Goal: Task Accomplishment & Management: Manage account settings

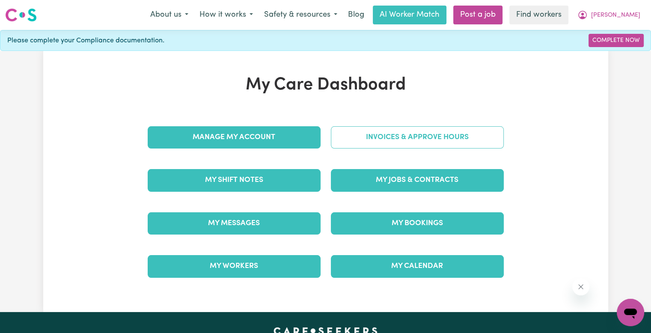
click at [378, 134] on link "Invoices & Approve Hours" at bounding box center [417, 137] width 173 height 22
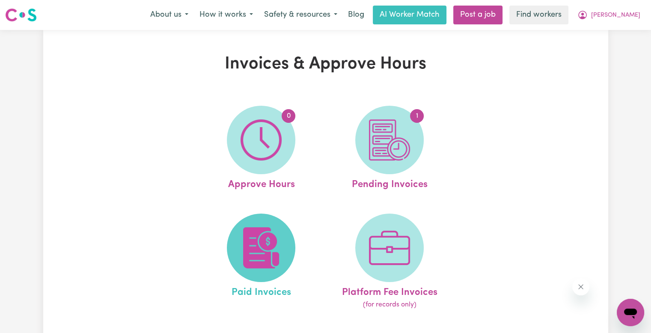
click at [260, 232] on img at bounding box center [261, 247] width 41 height 41
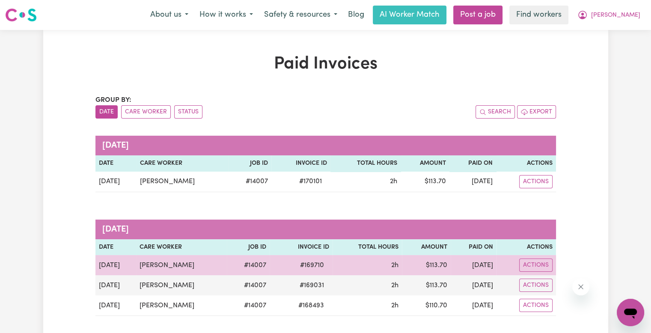
click at [295, 261] on span "# 169710" at bounding box center [312, 265] width 34 height 10
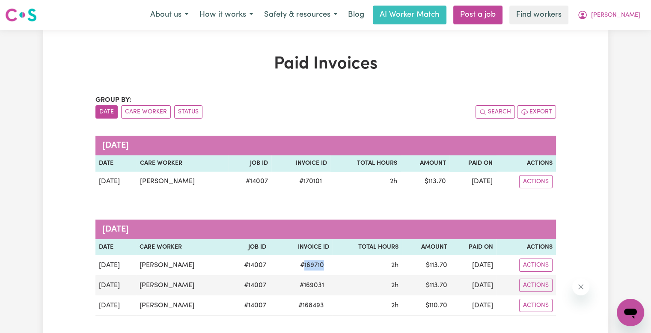
copy span "169710"
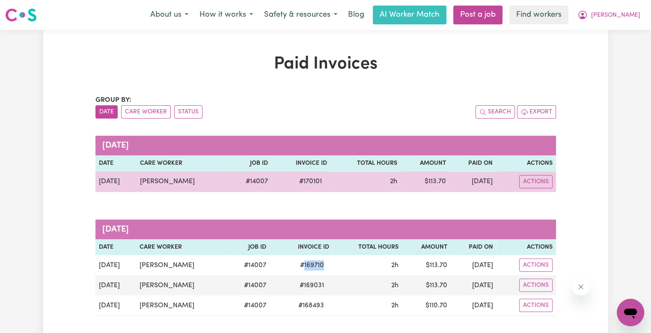
click at [301, 178] on span "# 170101" at bounding box center [310, 181] width 33 height 10
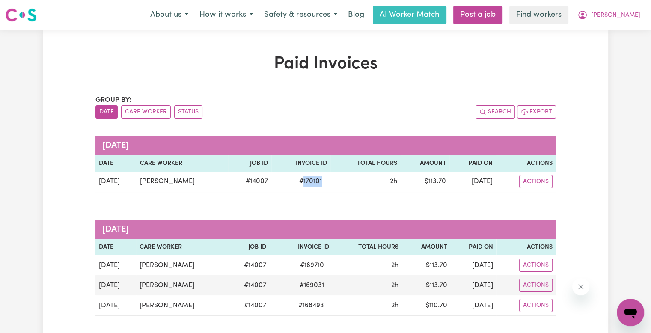
copy span "170101"
click at [628, 23] on button "[PERSON_NAME]" at bounding box center [609, 15] width 74 height 18
click at [604, 52] on link "Logout" at bounding box center [612, 49] width 68 height 16
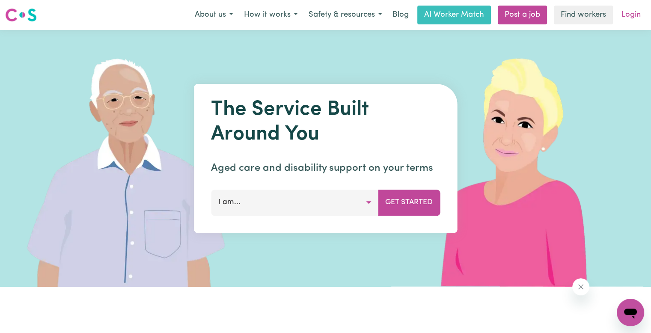
click at [634, 16] on link "Login" at bounding box center [631, 15] width 30 height 19
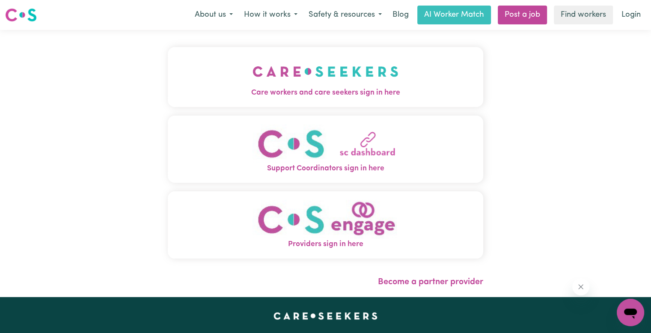
click at [219, 88] on span "Care workers and care seekers sign in here" at bounding box center [325, 92] width 315 height 11
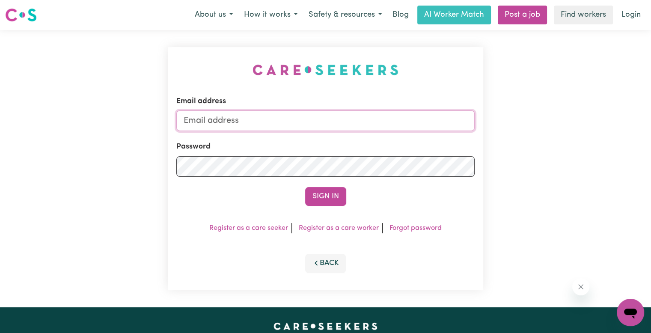
click at [250, 120] on input "Email address" at bounding box center [325, 120] width 298 height 21
drag, startPoint x: 230, startPoint y: 117, endPoint x: 279, endPoint y: 120, distance: 49.3
click at [279, 120] on input "[EMAIL_ADDRESS][DOMAIN_NAME]" at bounding box center [325, 120] width 298 height 21
paste input "[PERSON_NAME]"
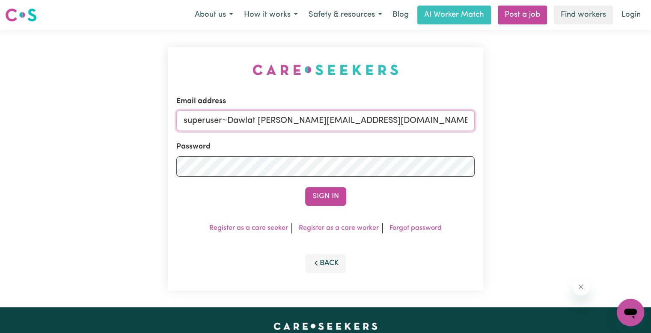
click at [260, 119] on input "superuser~Dawlat [PERSON_NAME][EMAIL_ADDRESS][DOMAIN_NAME]" at bounding box center [325, 120] width 298 height 21
type input "[EMAIL_ADDRESS][DOMAIN_NAME]"
click at [305, 187] on button "Sign In" at bounding box center [325, 196] width 41 height 19
